Goal: Transaction & Acquisition: Purchase product/service

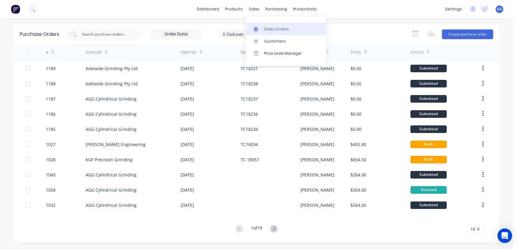
click at [276, 29] on div "Sales Orders" at bounding box center [276, 28] width 25 height 5
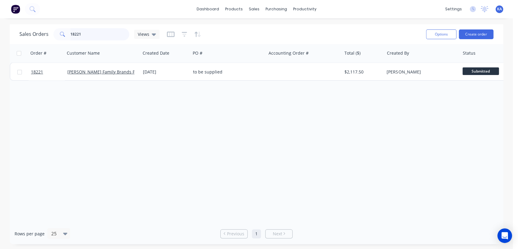
click at [88, 36] on input "18221" at bounding box center [99, 34] width 59 height 12
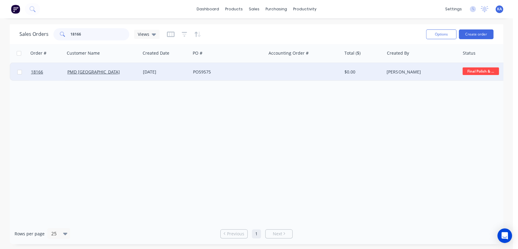
type input "18166"
click at [410, 71] on div "[PERSON_NAME]" at bounding box center [420, 72] width 67 height 6
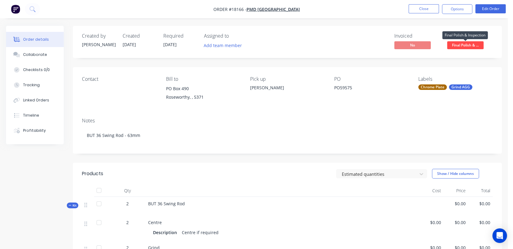
click at [465, 43] on span "Final Polish & ..." at bounding box center [465, 45] width 36 height 8
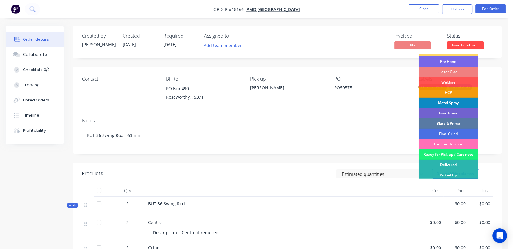
scroll to position [82, 0]
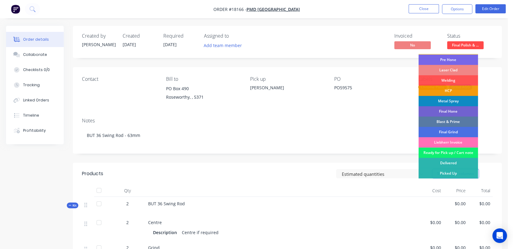
click at [464, 151] on div "Ready for Pick up / Cart note" at bounding box center [447, 152] width 59 height 10
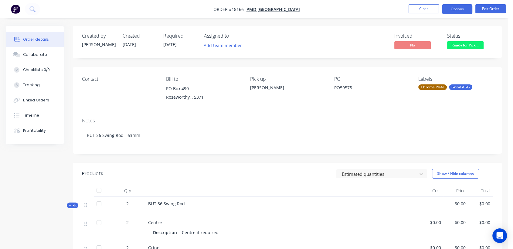
click at [451, 8] on button "Options" at bounding box center [457, 9] width 30 height 10
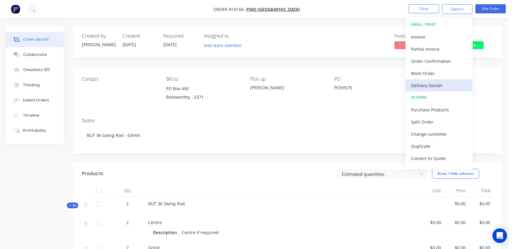
click at [440, 83] on div "Delivery Docket" at bounding box center [439, 85] width 56 height 9
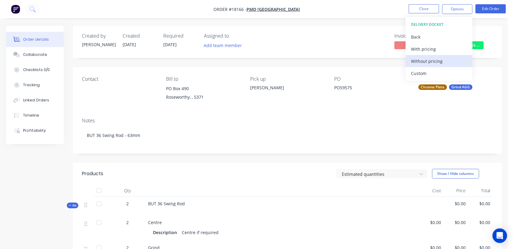
click at [422, 61] on div "Without pricing" at bounding box center [439, 61] width 56 height 9
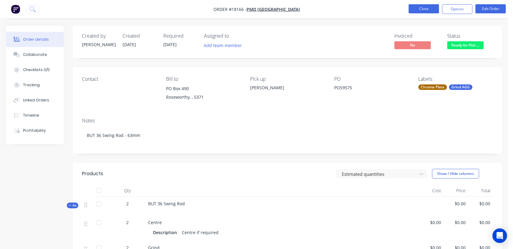
click at [420, 9] on button "Close" at bounding box center [423, 8] width 30 height 9
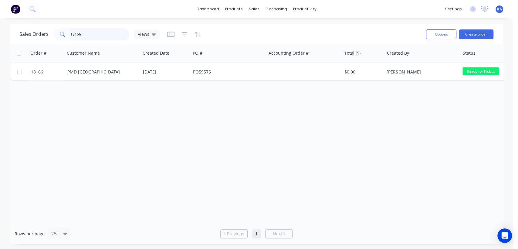
click at [82, 37] on input "18166" at bounding box center [99, 34] width 59 height 12
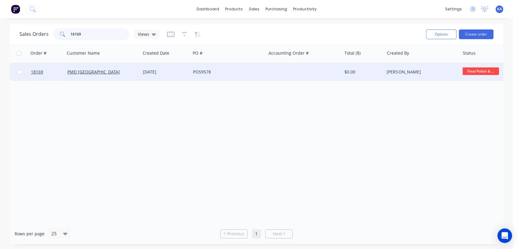
type input "18169"
click at [399, 73] on div "[PERSON_NAME]" at bounding box center [420, 72] width 67 height 6
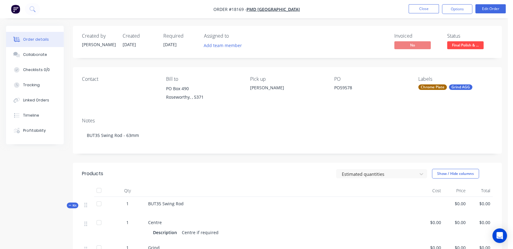
click at [470, 45] on span "Final Polish & ..." at bounding box center [465, 45] width 36 height 8
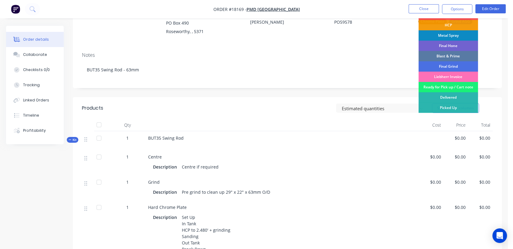
scroll to position [101, 0]
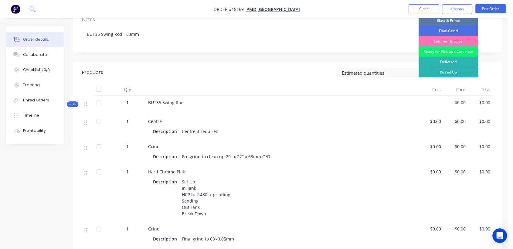
click at [455, 51] on div "Ready for Pick up / Cart note" at bounding box center [447, 51] width 59 height 10
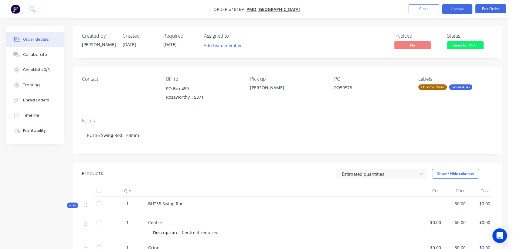
click at [454, 7] on button "Options" at bounding box center [457, 9] width 30 height 10
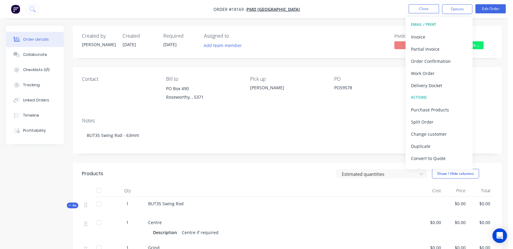
click at [442, 86] on div "Delivery Docket" at bounding box center [439, 85] width 56 height 9
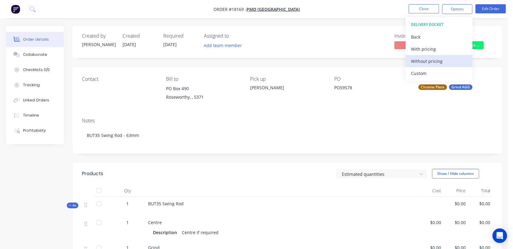
click at [432, 60] on div "Without pricing" at bounding box center [439, 61] width 56 height 9
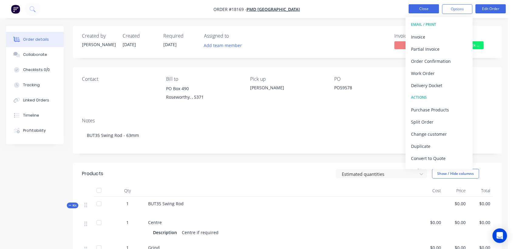
click at [425, 7] on button "Close" at bounding box center [423, 8] width 30 height 9
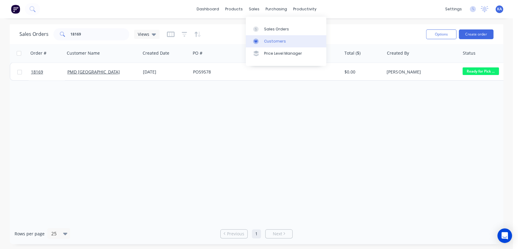
click at [270, 39] on div "Customers" at bounding box center [275, 41] width 22 height 5
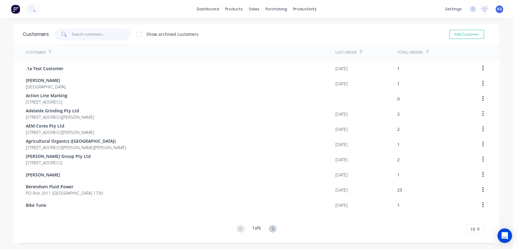
click at [80, 37] on input "text" at bounding box center [101, 34] width 59 height 12
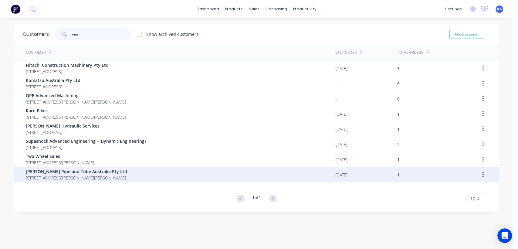
type input "van"
click at [108, 176] on span "[STREET_ADDRESS][PERSON_NAME][PERSON_NAME]" at bounding box center [76, 177] width 101 height 6
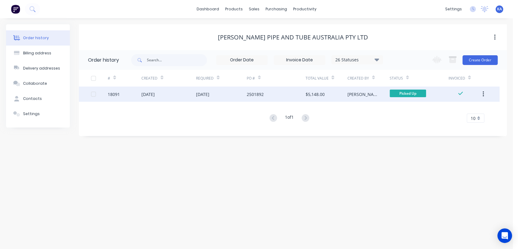
click at [483, 91] on icon "button" at bounding box center [483, 94] width 2 height 7
click at [455, 122] on div "Duplicate" at bounding box center [461, 122] width 47 height 9
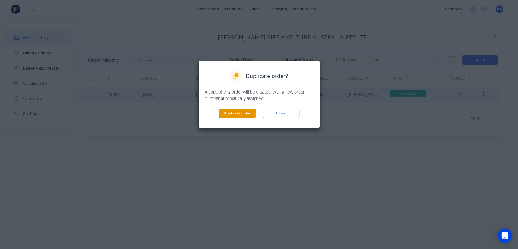
click at [248, 113] on button "Duplicate order" at bounding box center [237, 113] width 36 height 9
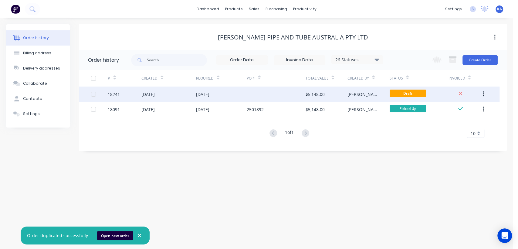
click at [325, 93] on div "$5,148.00" at bounding box center [326, 93] width 42 height 15
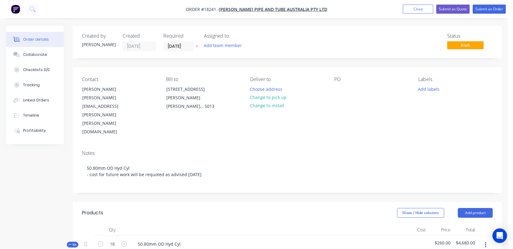
click at [348, 85] on div "PO" at bounding box center [371, 106] width 74 height 60
click at [344, 86] on div "PO" at bounding box center [371, 106] width 74 height 60
click at [350, 68] on div "Contact [PERSON_NAME] [PERSON_NAME][EMAIL_ADDRESS][PERSON_NAME][PERSON_NAME][DO…" at bounding box center [287, 106] width 429 height 78
click at [346, 77] on div "PO" at bounding box center [371, 79] width 74 height 6
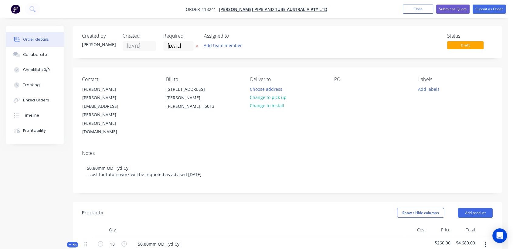
click at [346, 77] on div "PO" at bounding box center [371, 79] width 74 height 6
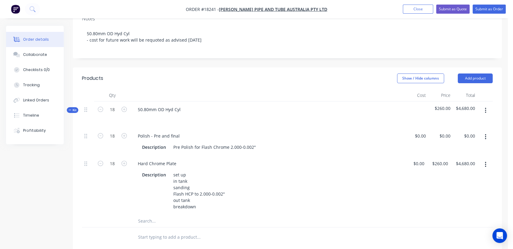
scroll to position [135, 0]
click at [117, 105] on input "18" at bounding box center [112, 109] width 16 height 9
type input "1"
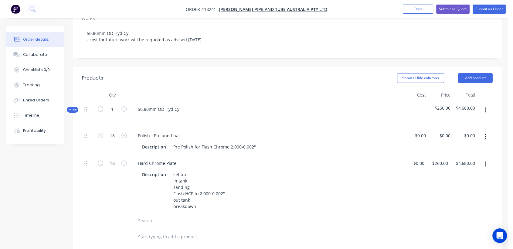
type input "$260.00"
click at [198, 113] on div at bounding box center [267, 117] width 268 height 9
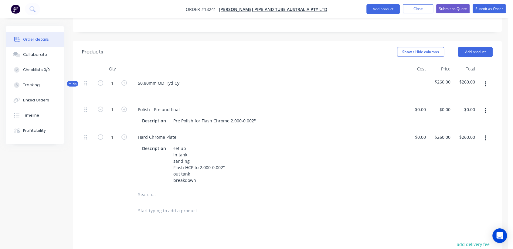
scroll to position [202, 0]
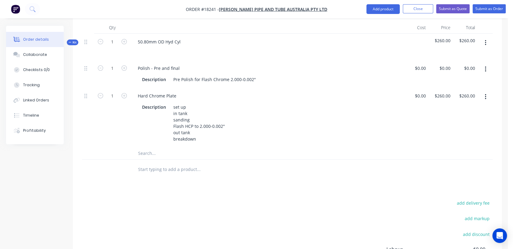
click at [149, 147] on input "text" at bounding box center [198, 153] width 121 height 12
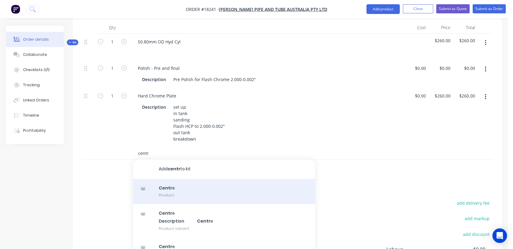
type input "centr"
click at [167, 179] on div "Centr e Product" at bounding box center [224, 191] width 182 height 25
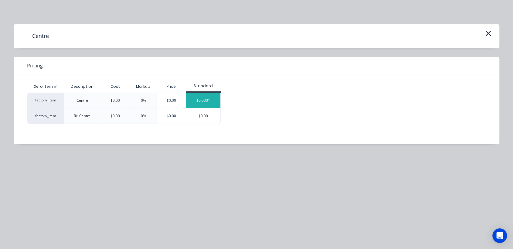
click at [208, 100] on div "$0.0001" at bounding box center [203, 100] width 34 height 15
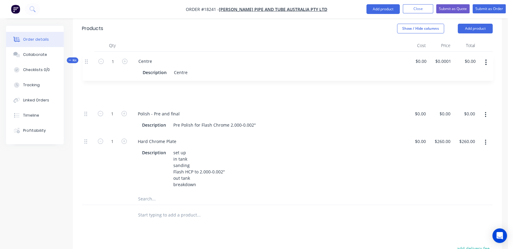
scroll to position [183, 0]
drag, startPoint x: 85, startPoint y: 129, endPoint x: 87, endPoint y: 64, distance: 65.6
click at [87, 79] on div "1 Polish - Pre and final Description Pre Polish for Flash Chrome 2.000-0.002" $…" at bounding box center [287, 136] width 410 height 115
click at [162, 194] on input "text" at bounding box center [198, 200] width 121 height 12
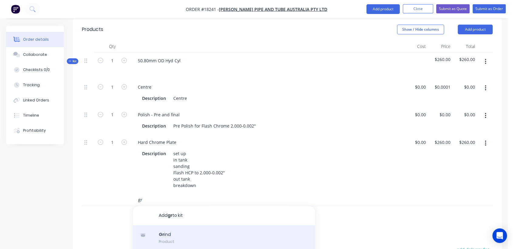
type input "gr"
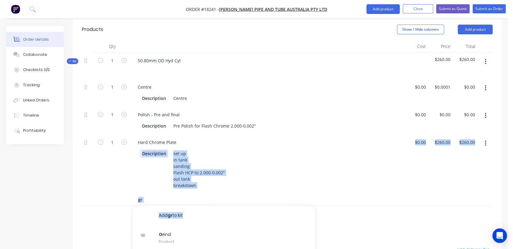
drag, startPoint x: 165, startPoint y: 208, endPoint x: 144, endPoint y: 156, distance: 55.6
click at [136, 143] on div "1 Centre Description Centre $0.00 $0.00 $0.0001 $0.0001 $0.00 $0.00 1 Polish - …" at bounding box center [287, 142] width 410 height 127
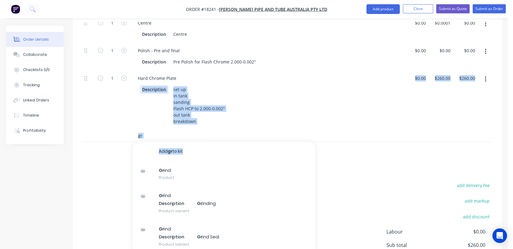
scroll to position [251, 0]
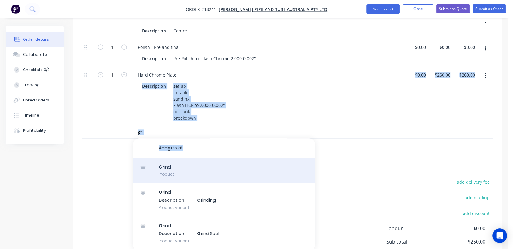
click at [168, 158] on div "Gr ind Product" at bounding box center [224, 170] width 182 height 25
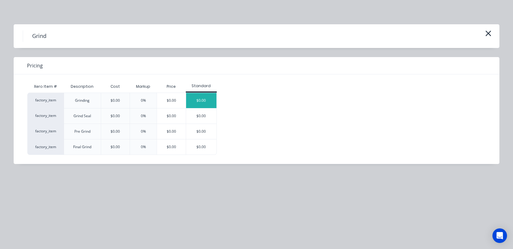
click at [203, 103] on div "$0.00" at bounding box center [201, 100] width 30 height 15
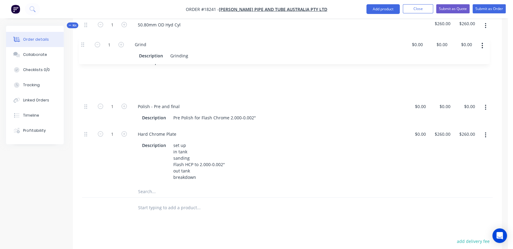
scroll to position [217, 0]
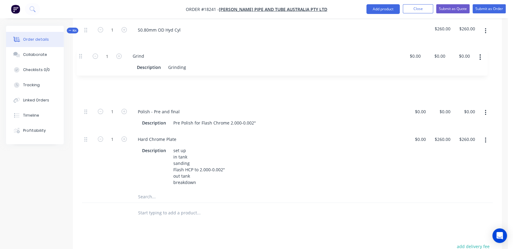
drag, startPoint x: 86, startPoint y: 108, endPoint x: 81, endPoint y: 53, distance: 55.2
click at [81, 53] on div "Qty Cost Price Total Kit 1 50.80mm OD Hyd Cyl $260.00 $260.00 1 Centre Descript…" at bounding box center [287, 116] width 429 height 213
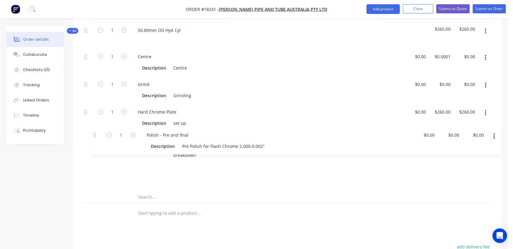
drag, startPoint x: 85, startPoint y: 85, endPoint x: 94, endPoint y: 136, distance: 51.7
click at [94, 136] on div "1 Centre Description Centre $0.00 $0.00 $0.0001 $0.0001 $0.00 $0.00 1 Grind Des…" at bounding box center [287, 120] width 410 height 142
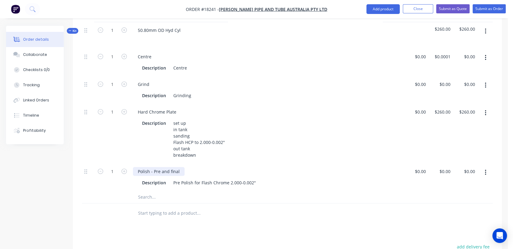
click at [168, 167] on div "Polish - Pre and final" at bounding box center [159, 171] width 52 height 9
click at [275, 107] on div "Hard Chrome Plate" at bounding box center [267, 111] width 268 height 9
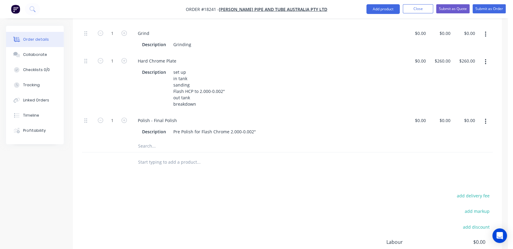
scroll to position [281, 0]
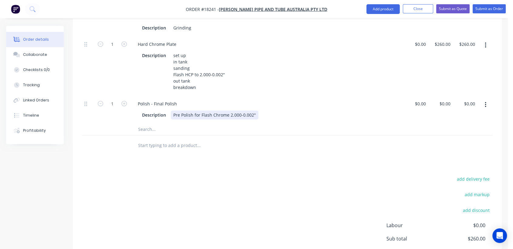
click at [228, 110] on div "Pre Polish for Flash Chrome 2.000-0.002"" at bounding box center [214, 114] width 87 height 9
drag, startPoint x: 179, startPoint y: 89, endPoint x: 172, endPoint y: 90, distance: 6.8
click at [172, 110] on div "Pre Polish to 2.000-0.002"" at bounding box center [199, 114] width 56 height 9
click at [175, 99] on div "Polish - Final Polish" at bounding box center [157, 103] width 49 height 9
click at [246, 123] on input "text" at bounding box center [198, 129] width 121 height 12
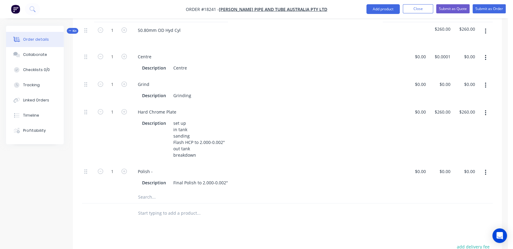
scroll to position [180, 0]
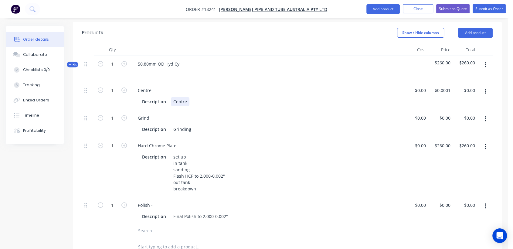
click at [195, 97] on div "Description Centre" at bounding box center [266, 101] width 252 height 9
click at [174, 125] on div "Grinding" at bounding box center [182, 129] width 23 height 9
click at [190, 125] on div "Grinding" at bounding box center [182, 129] width 23 height 9
click at [172, 125] on div "Grind to clean up" at bounding box center [191, 129] width 40 height 9
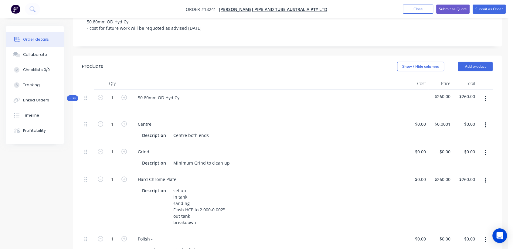
click at [438, 93] on span "$260.00" at bounding box center [441, 96] width 20 height 6
click at [447, 93] on span "$260.00" at bounding box center [441, 96] width 20 height 6
click at [473, 93] on span "$260.00" at bounding box center [465, 96] width 20 height 6
drag, startPoint x: 452, startPoint y: 70, endPoint x: 427, endPoint y: 70, distance: 24.6
click at [427, 89] on div "Kit 1 50.80mm OD Hyd Cyl $260.00 $260.00" at bounding box center [287, 102] width 410 height 26
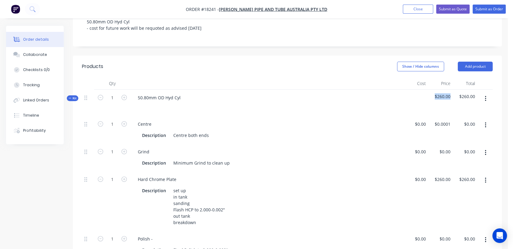
click at [485, 95] on icon "button" at bounding box center [486, 98] width 2 height 7
click at [399, 89] on div "50.80mm OD Hyd Cyl" at bounding box center [266, 102] width 273 height 26
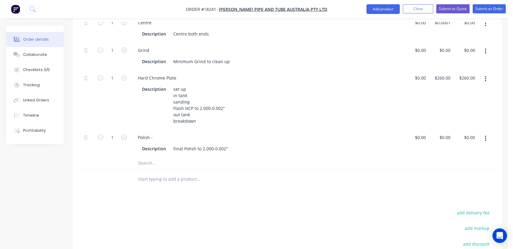
scroll to position [180, 0]
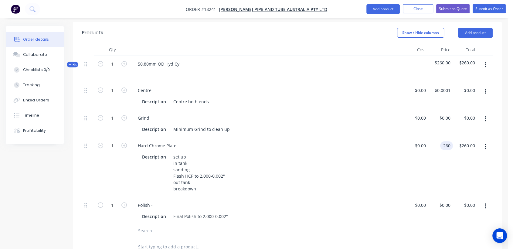
click at [447, 141] on input "260" at bounding box center [447, 145] width 10 height 9
type input "$0.00"
click at [464, 137] on div "$0.00 $0.00" at bounding box center [465, 166] width 25 height 59
click at [438, 86] on input "0.0001" at bounding box center [444, 90] width 16 height 9
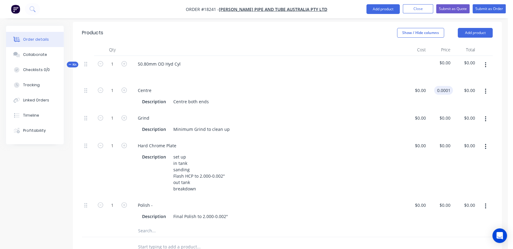
scroll to position [113, 0]
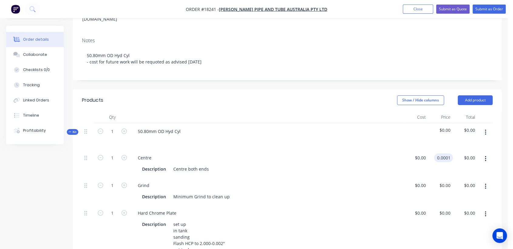
type input "$0.0001"
click at [393, 153] on div "Centre" at bounding box center [267, 157] width 268 height 9
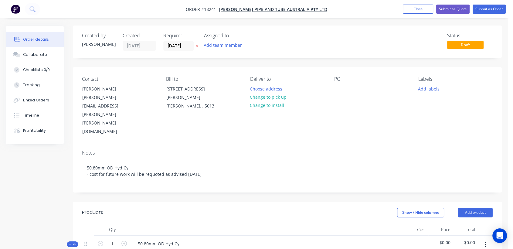
scroll to position [0, 0]
click at [336, 88] on div at bounding box center [339, 89] width 10 height 9
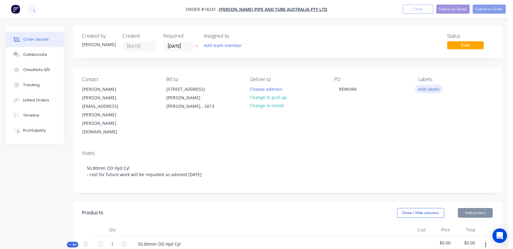
click at [419, 86] on button "Add labels" at bounding box center [429, 89] width 28 height 8
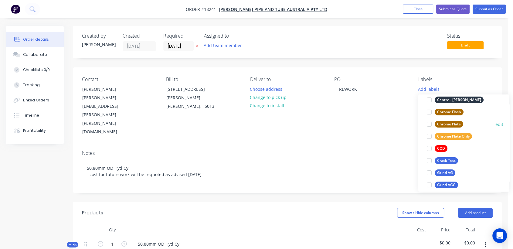
scroll to position [101, 0]
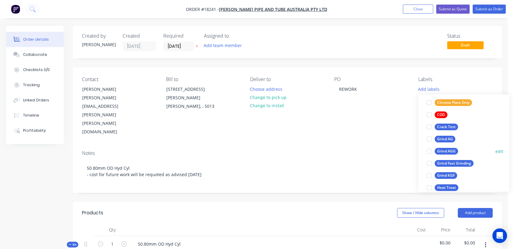
click at [452, 151] on div "Grind AGG" at bounding box center [445, 151] width 23 height 7
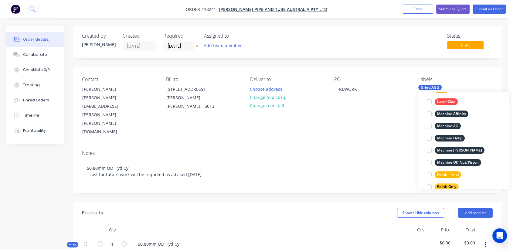
scroll to position [236, 0]
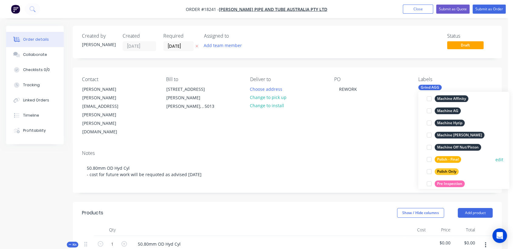
click at [455, 157] on div "Polish - Final" at bounding box center [447, 159] width 26 height 7
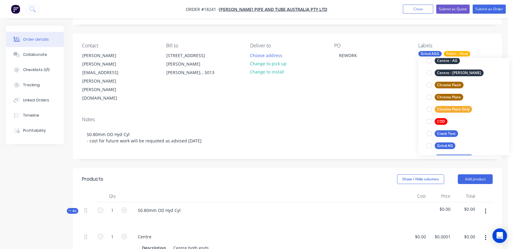
scroll to position [49, 0]
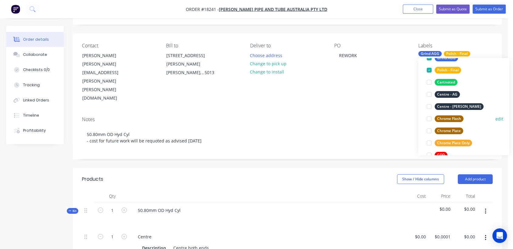
click at [454, 118] on div "Chrome Flash" at bounding box center [448, 118] width 29 height 7
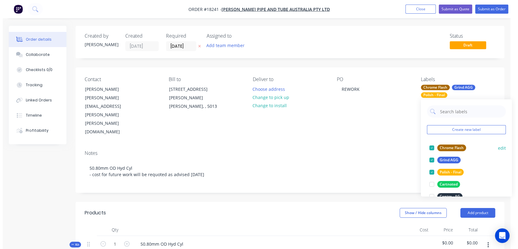
scroll to position [0, 0]
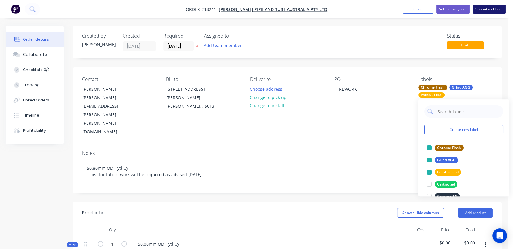
click at [495, 8] on button "Submit as Order" at bounding box center [488, 9] width 33 height 9
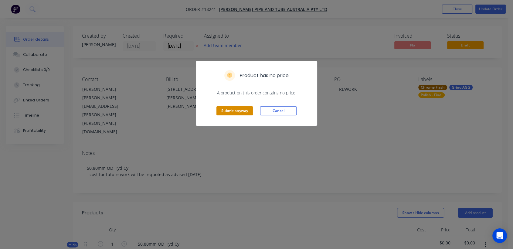
click at [234, 109] on button "Submit anyway" at bounding box center [234, 110] width 36 height 9
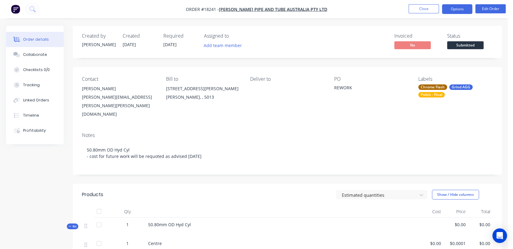
click at [457, 9] on button "Options" at bounding box center [457, 9] width 30 height 10
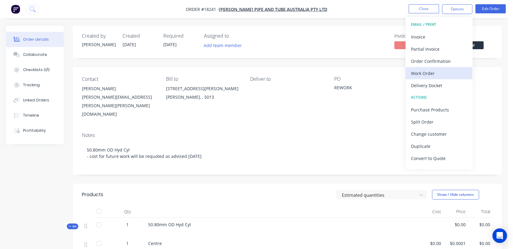
click at [441, 70] on div "Work Order" at bounding box center [439, 73] width 56 height 9
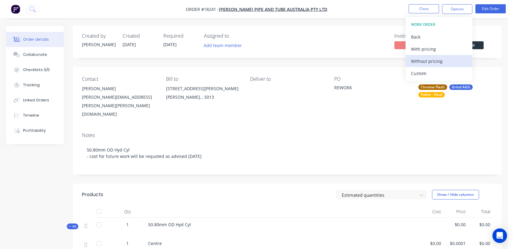
click at [434, 61] on div "Without pricing" at bounding box center [439, 61] width 56 height 9
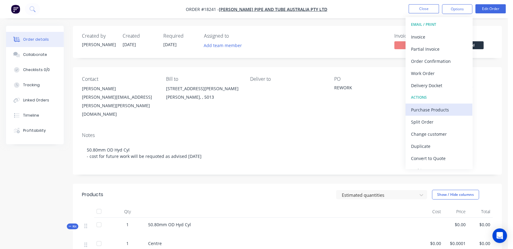
click at [435, 112] on div "Purchase Products" at bounding box center [439, 109] width 56 height 9
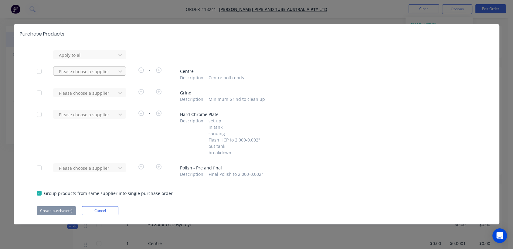
click at [105, 71] on div at bounding box center [85, 72] width 55 height 8
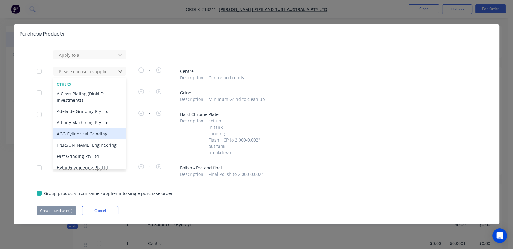
click at [84, 135] on div "AGG Cylindrical Grinding" at bounding box center [89, 133] width 73 height 11
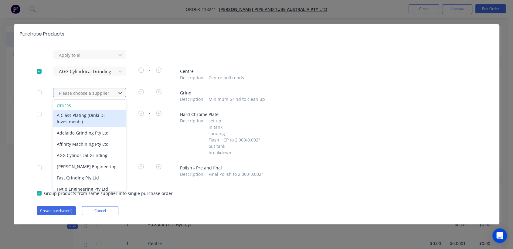
click at [81, 95] on div at bounding box center [85, 93] width 55 height 8
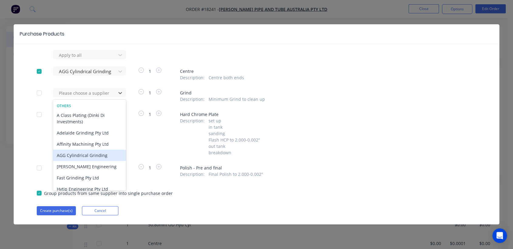
click at [88, 155] on div "AGG Cylindrical Grinding" at bounding box center [89, 155] width 73 height 11
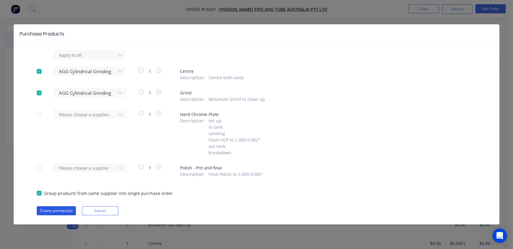
click at [62, 210] on button "Create purchase(s)" at bounding box center [56, 210] width 39 height 9
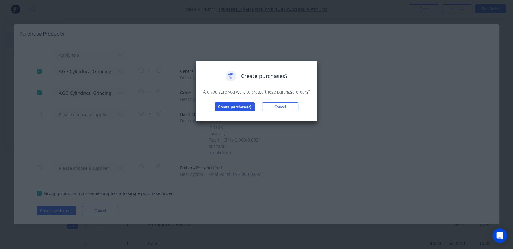
click at [238, 107] on button "Create purchase(s)" at bounding box center [234, 106] width 40 height 9
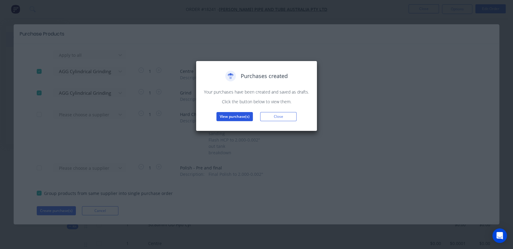
click at [238, 116] on button "View purchase(s)" at bounding box center [234, 116] width 36 height 9
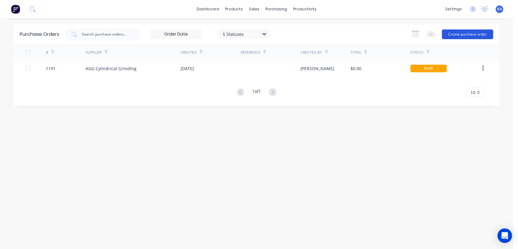
click at [463, 33] on button "Create purchase order" at bounding box center [467, 34] width 51 height 10
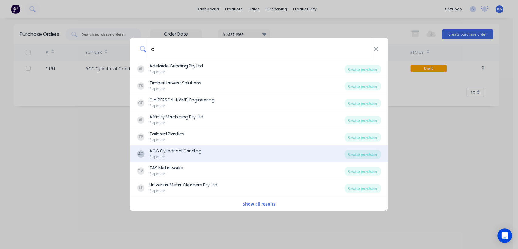
type input "a"
click at [168, 152] on div "A GG Cylindric a l Grinding" at bounding box center [175, 151] width 52 height 6
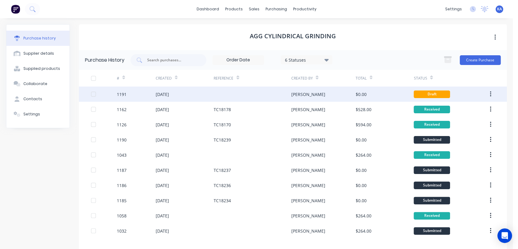
click at [260, 95] on div at bounding box center [252, 93] width 77 height 15
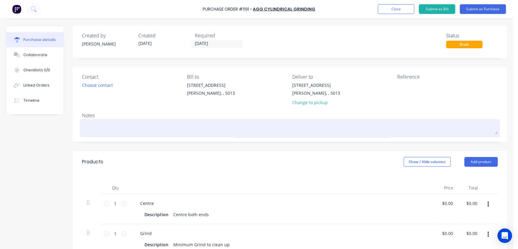
click at [106, 124] on textarea at bounding box center [290, 127] width 416 height 14
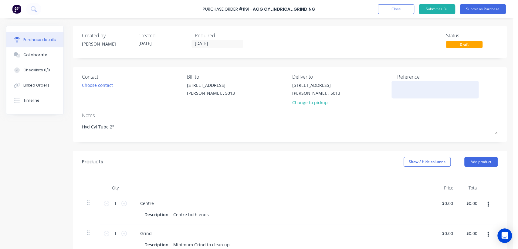
type textarea "Hyd Cyl Tube 2""
click at [416, 89] on textarea at bounding box center [435, 89] width 76 height 14
type textarea "TC18241"
click at [430, 108] on div "Reference TC18241" at bounding box center [447, 90] width 100 height 35
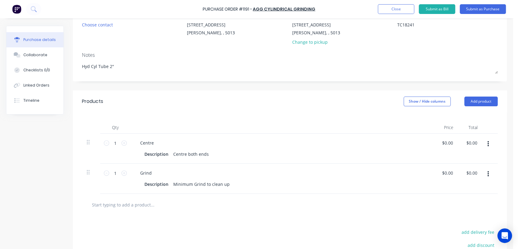
scroll to position [67, 0]
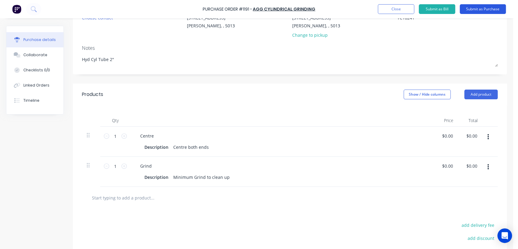
click at [481, 9] on button "Submit as Purchase" at bounding box center [483, 9] width 46 height 10
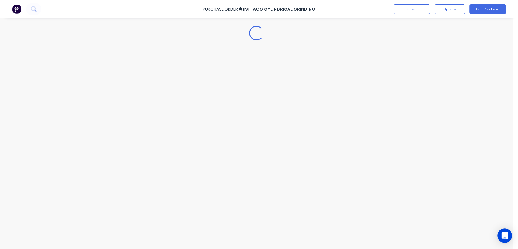
scroll to position [0, 0]
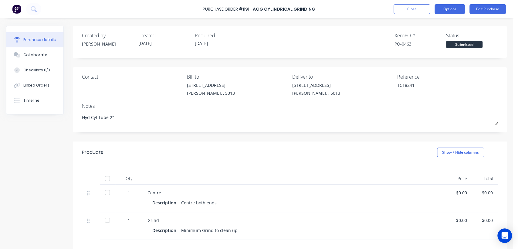
click at [458, 9] on button "Options" at bounding box center [449, 9] width 30 height 10
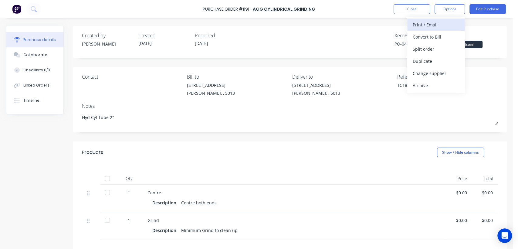
click at [434, 25] on div "Print / Email" at bounding box center [436, 24] width 47 height 9
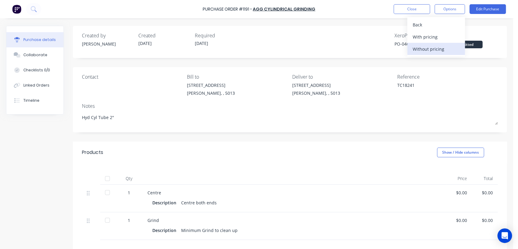
click at [434, 44] on button "Without pricing" at bounding box center [436, 49] width 58 height 12
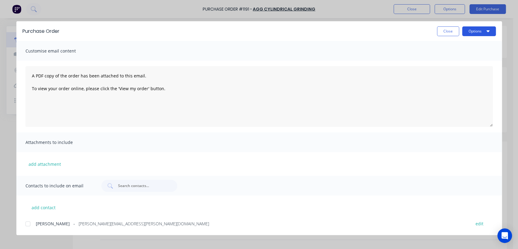
click at [481, 32] on button "Options" at bounding box center [479, 31] width 34 height 10
click at [452, 57] on div "Print" at bounding box center [467, 58] width 47 height 9
click at [444, 8] on div "Purchase Order Close Options Customise email content A PDF copy of the order ha…" at bounding box center [259, 124] width 518 height 249
click at [453, 31] on button "Close" at bounding box center [448, 31] width 22 height 10
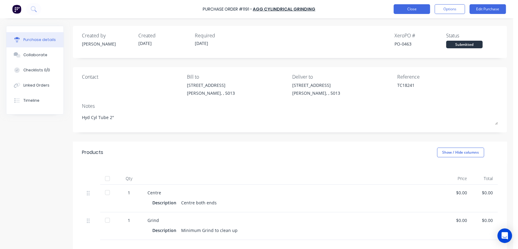
click at [410, 8] on button "Close" at bounding box center [411, 9] width 36 height 10
